Goal: Task Accomplishment & Management: Use online tool/utility

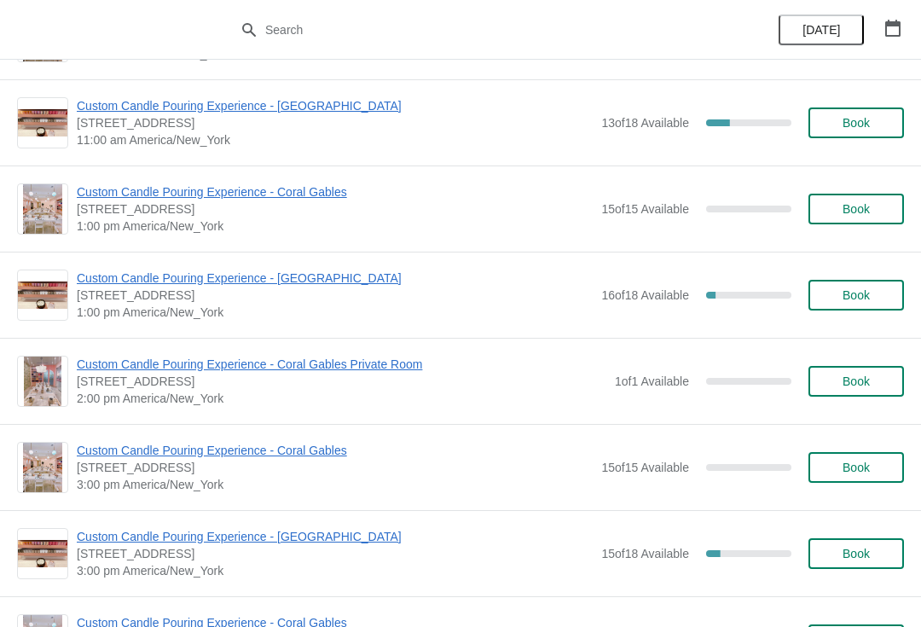
scroll to position [220, 0]
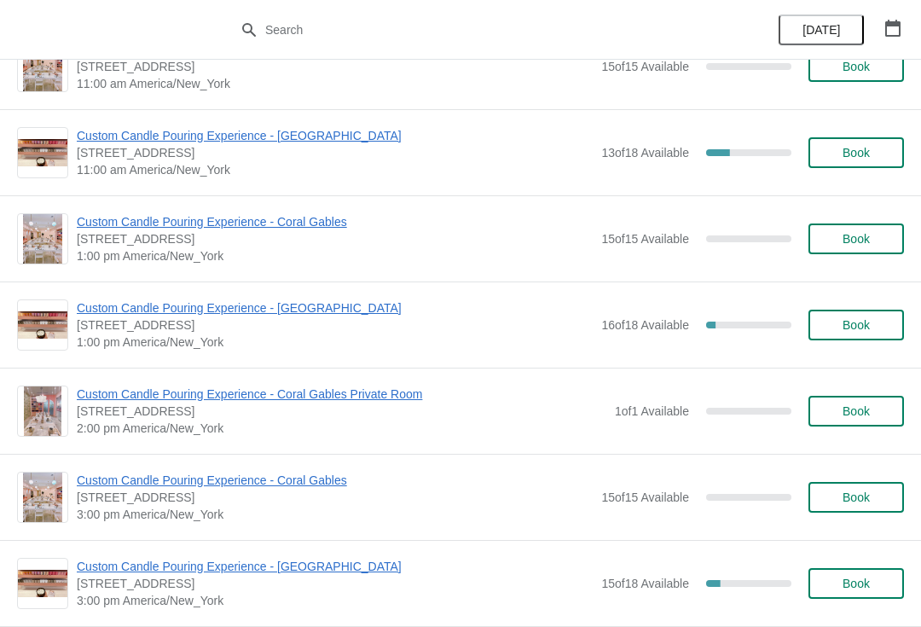
click at [153, 134] on span "Custom Candle Pouring Experience - [GEOGRAPHIC_DATA]" at bounding box center [335, 135] width 516 height 17
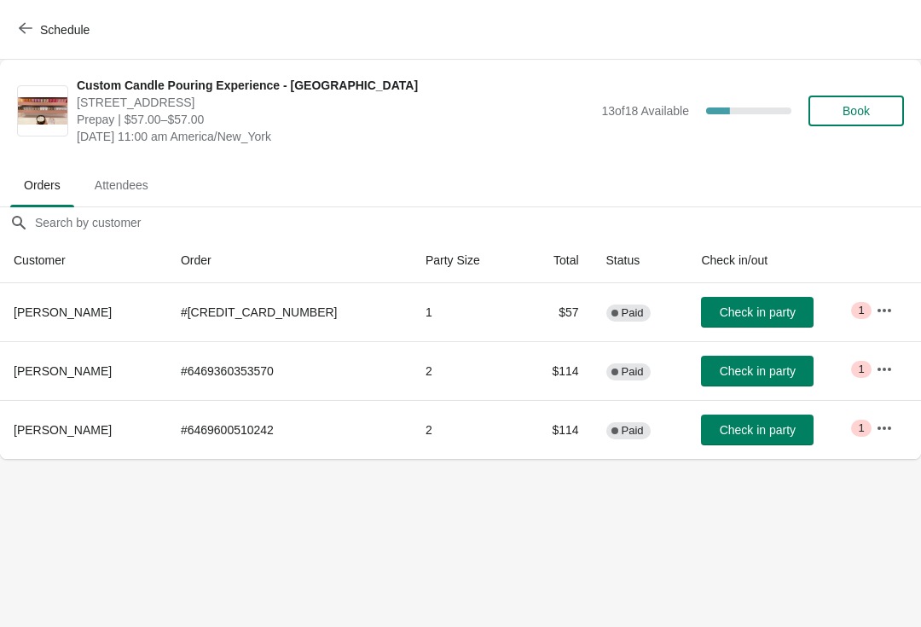
click at [718, 303] on button "Check in party" at bounding box center [757, 312] width 113 height 31
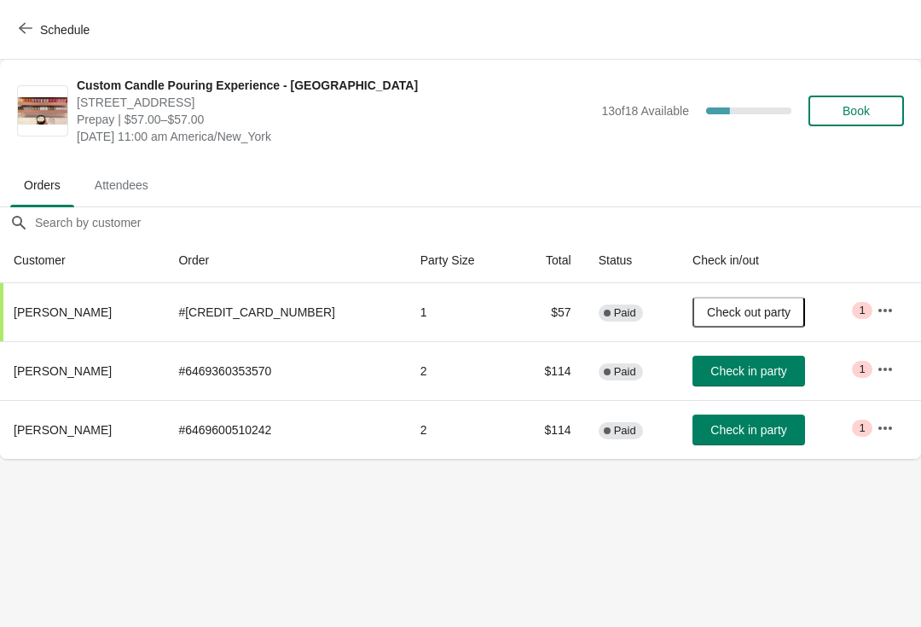
click at [718, 424] on span "Check in party" at bounding box center [748, 430] width 76 height 14
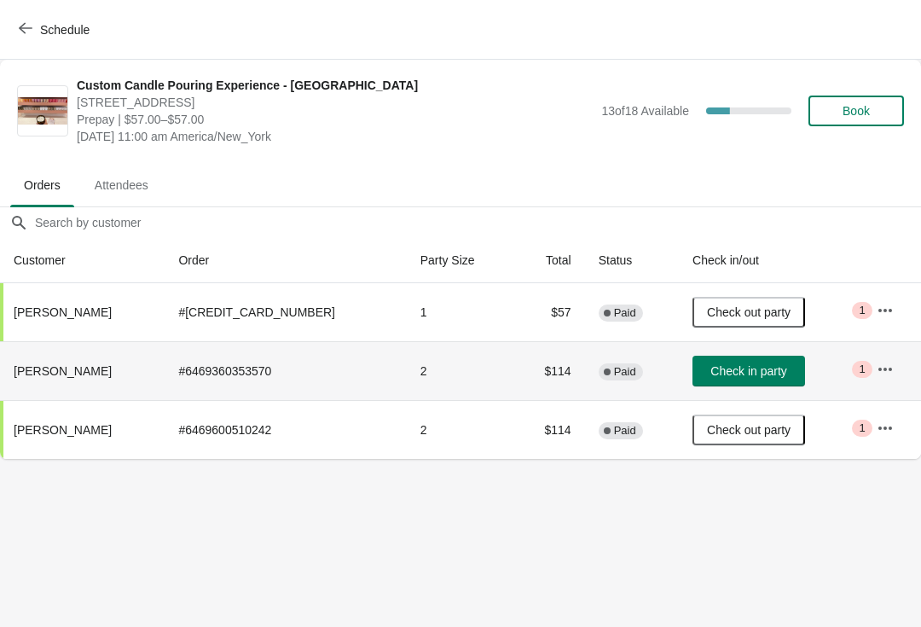
click at [66, 359] on th "[PERSON_NAME]" at bounding box center [82, 370] width 165 height 59
click at [72, 361] on th "[PERSON_NAME]" at bounding box center [82, 370] width 165 height 59
click at [66, 372] on span "[PERSON_NAME]" at bounding box center [63, 371] width 98 height 14
click at [72, 372] on span "[PERSON_NAME]" at bounding box center [63, 371] width 98 height 14
click at [876, 373] on icon "button" at bounding box center [884, 369] width 17 height 17
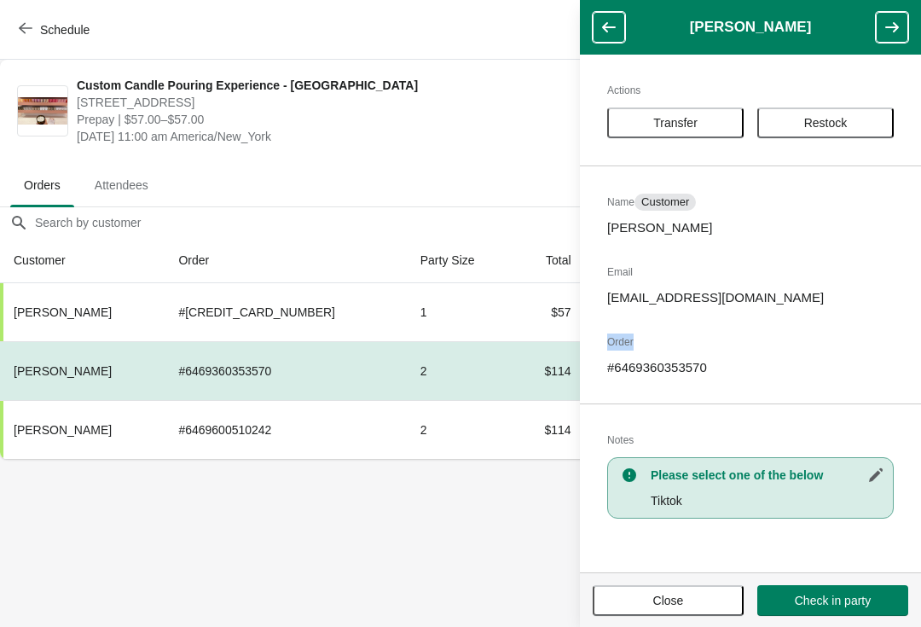
click at [701, 301] on p "[EMAIL_ADDRESS][DOMAIN_NAME]" at bounding box center [750, 297] width 286 height 17
copy p "[EMAIL_ADDRESS][DOMAIN_NAME]"
